Goal: Information Seeking & Learning: Learn about a topic

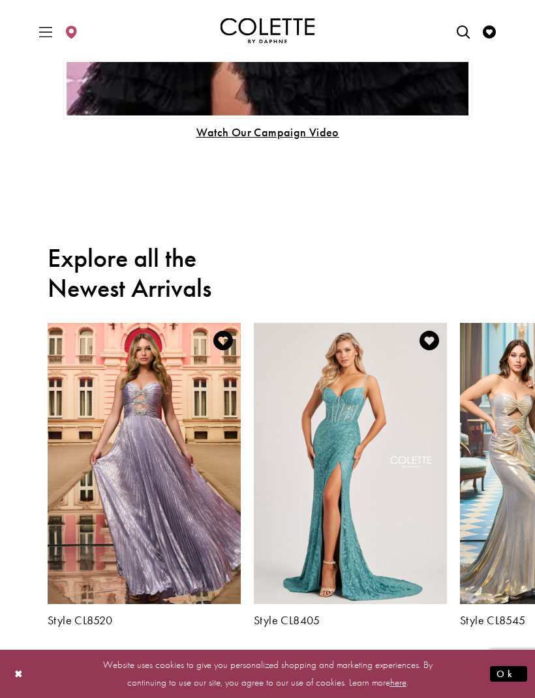
scroll to position [1046, 0]
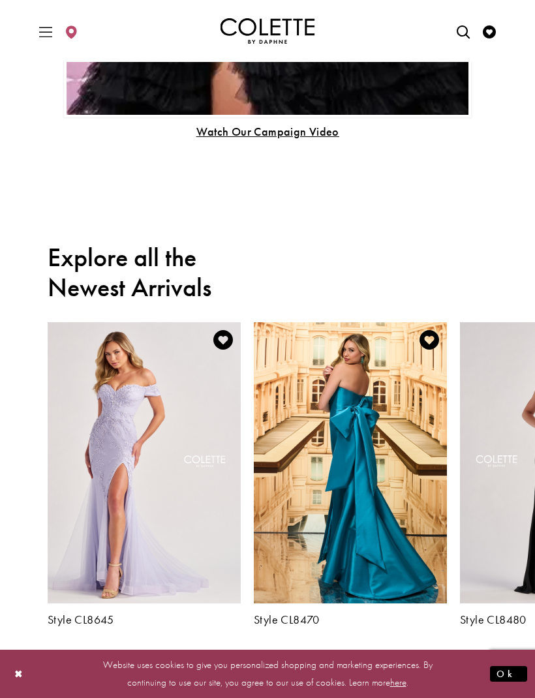
click at [290, 618] on h5 "Style CL8470" at bounding box center [350, 619] width 193 height 13
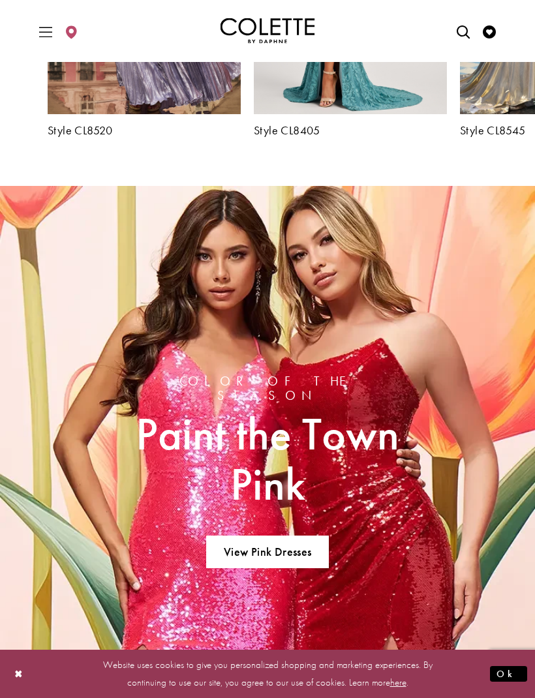
scroll to position [1536, 0]
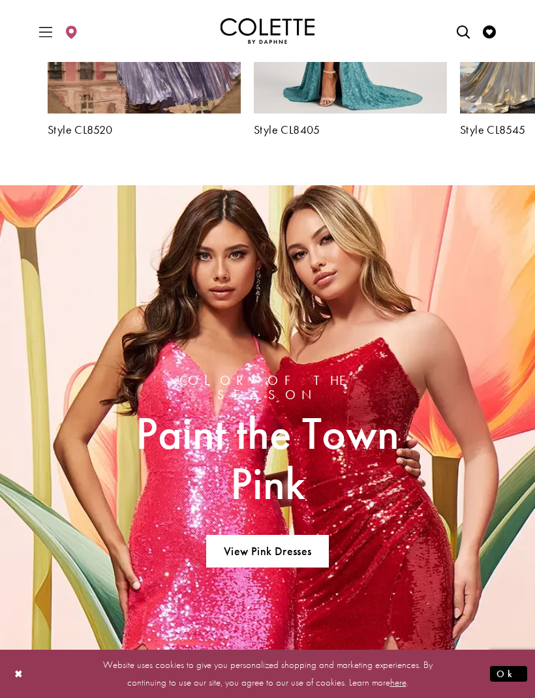
click at [299, 545] on link "View Pink Dresses" at bounding box center [267, 551] width 122 height 33
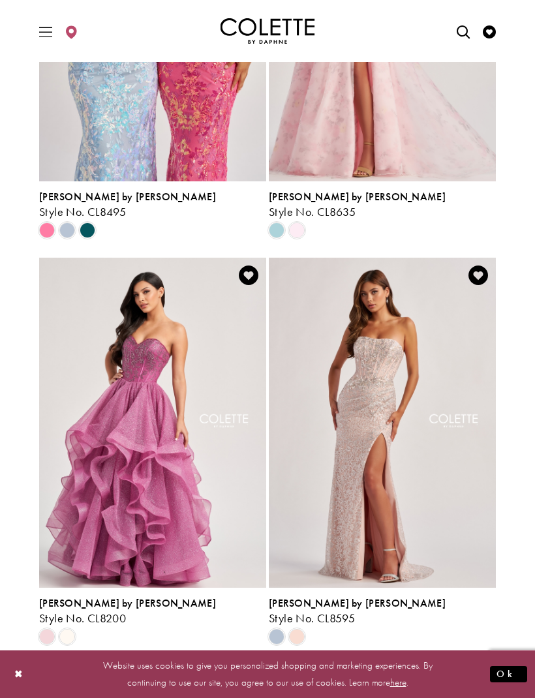
scroll to position [2352, 0]
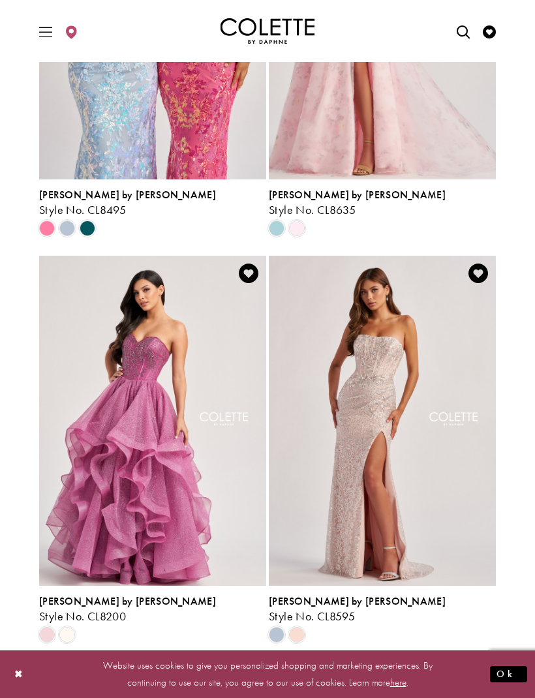
click at [333, 671] on span "Next" at bounding box center [325, 678] width 22 height 14
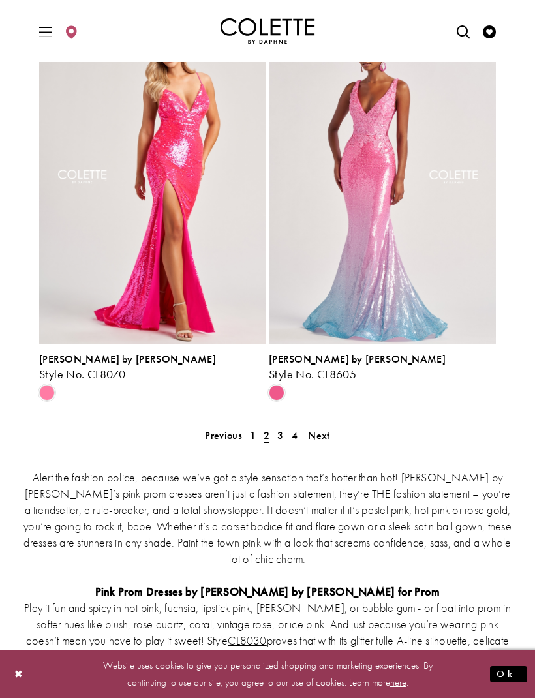
scroll to position [2566, 0]
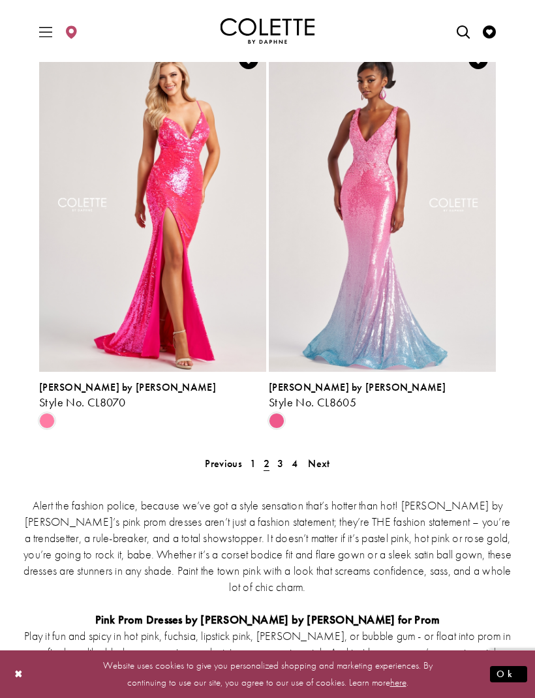
click at [324, 457] on span "Next" at bounding box center [319, 464] width 22 height 14
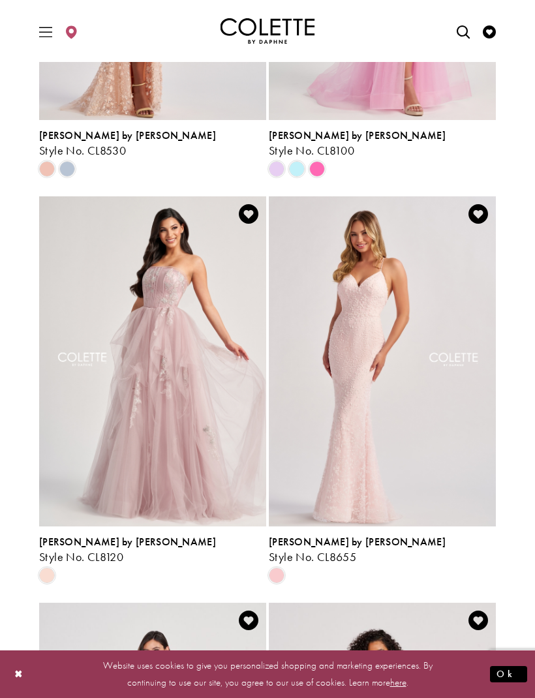
scroll to position [378, 0]
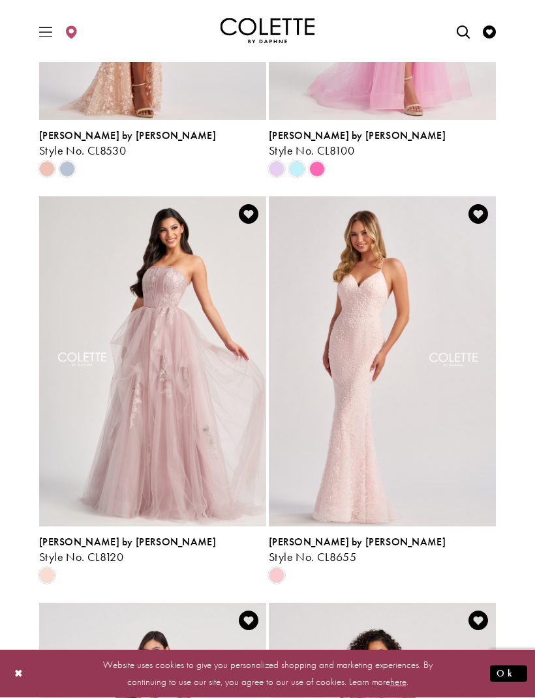
click at [279, 568] on span "Product List" at bounding box center [277, 576] width 16 height 16
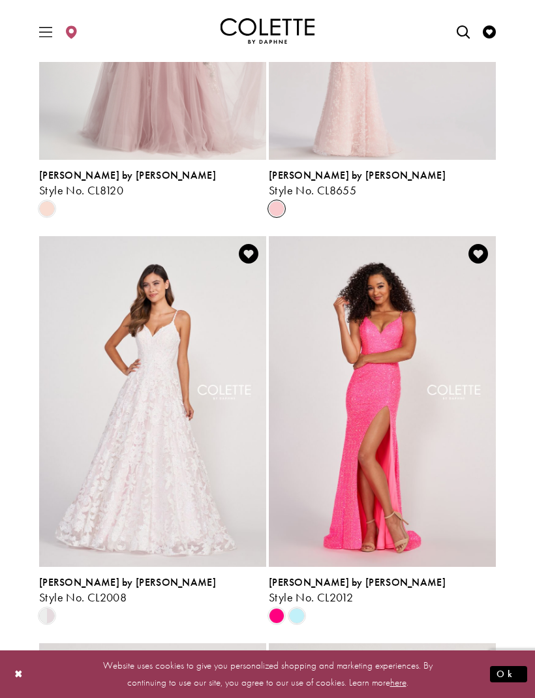
scroll to position [746, 0]
click at [305, 607] on span "Product List" at bounding box center [297, 615] width 16 height 16
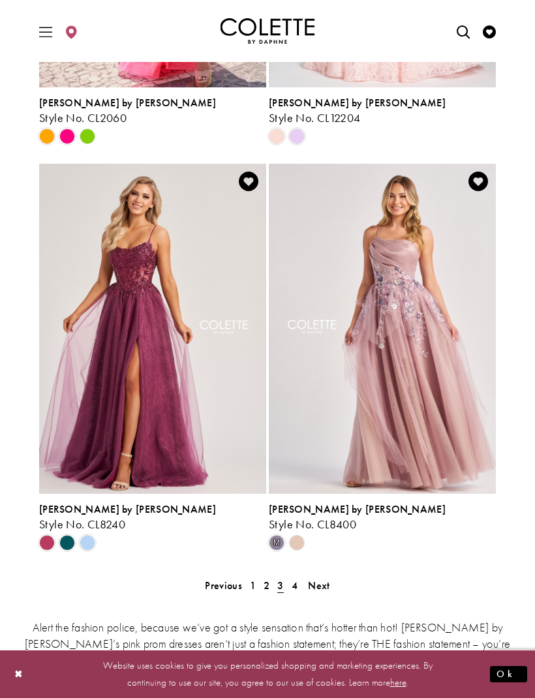
scroll to position [2468, 0]
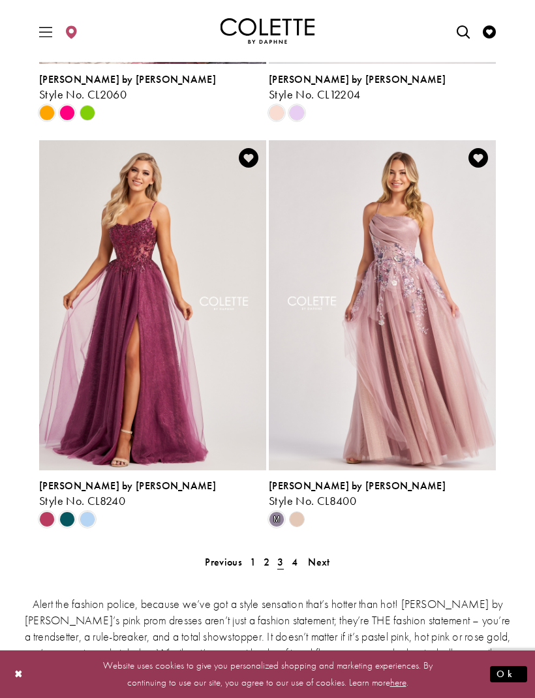
click at [328, 555] on span "Next" at bounding box center [319, 562] width 22 height 14
